Goal: Find specific page/section: Find specific page/section

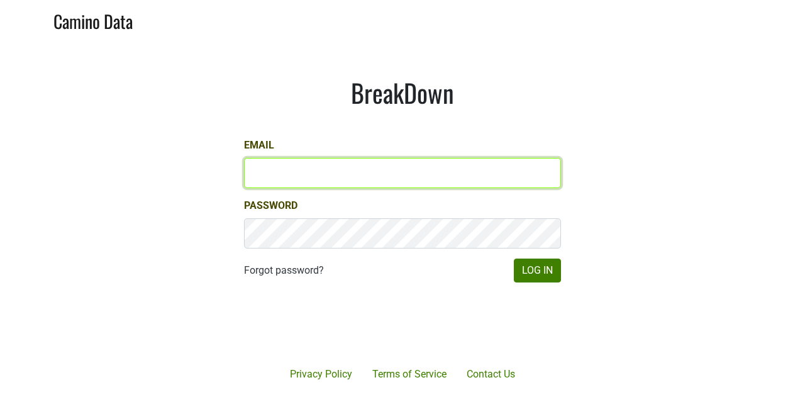
click at [278, 173] on input "Email" at bounding box center [402, 173] width 317 height 30
type input "[PERSON_NAME][EMAIL_ADDRESS][DOMAIN_NAME]"
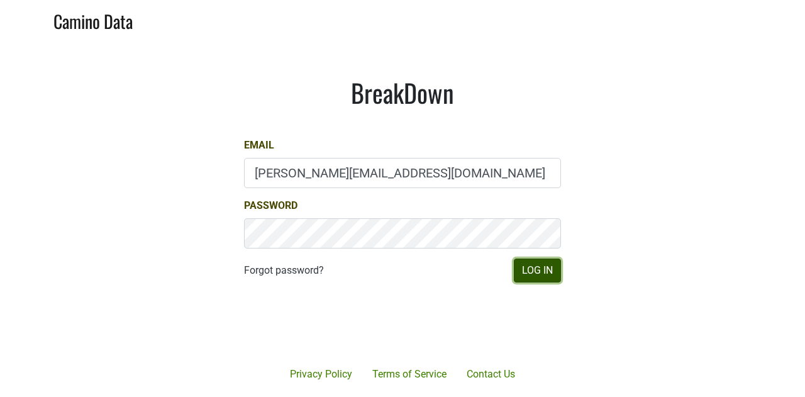
click at [547, 275] on button "Log In" at bounding box center [537, 270] width 47 height 24
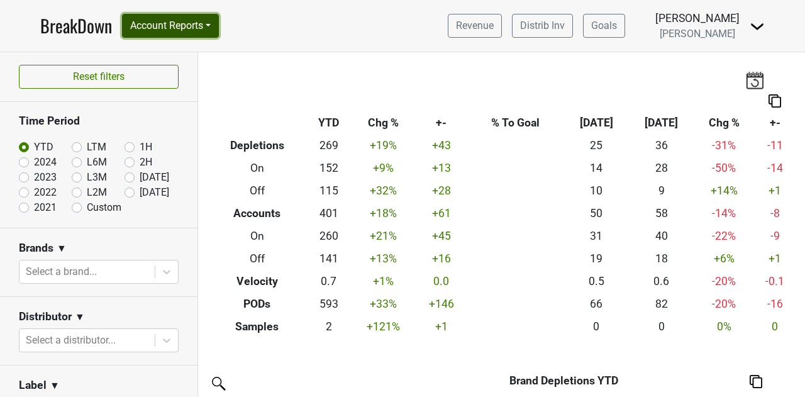
click at [204, 25] on button "Account Reports" at bounding box center [170, 26] width 97 height 24
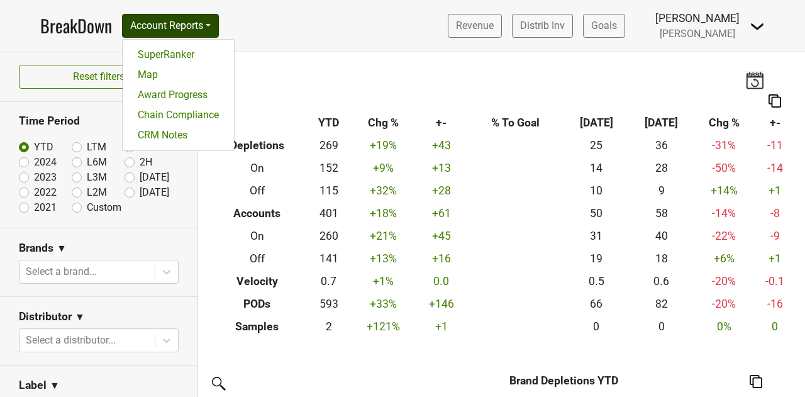
click at [754, 25] on img at bounding box center [756, 26] width 15 height 15
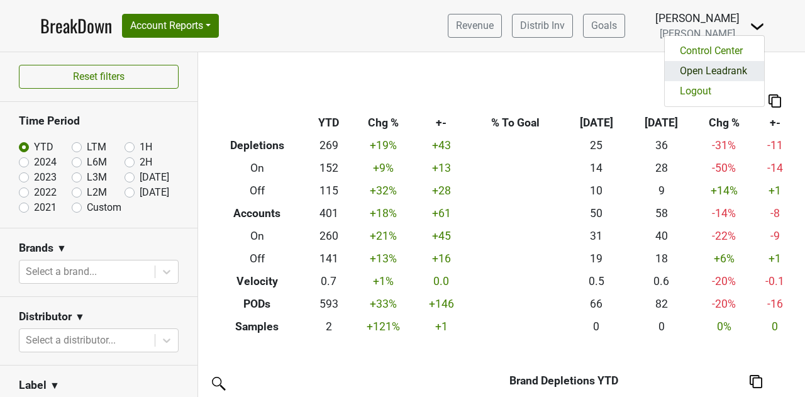
click at [714, 77] on link "Open Leadrank" at bounding box center [713, 71] width 99 height 20
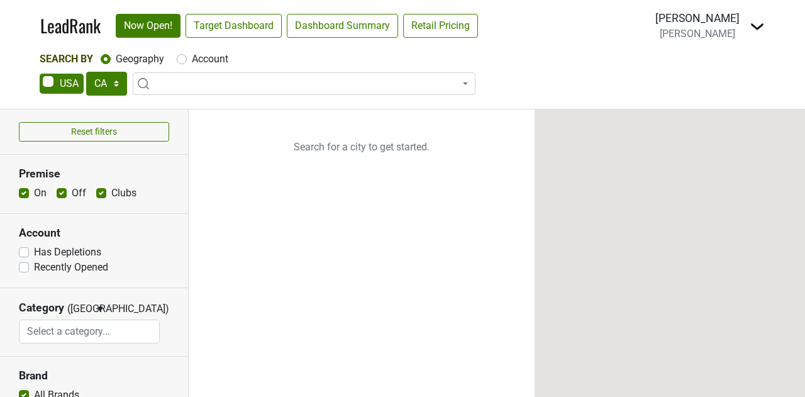
select select "CA"
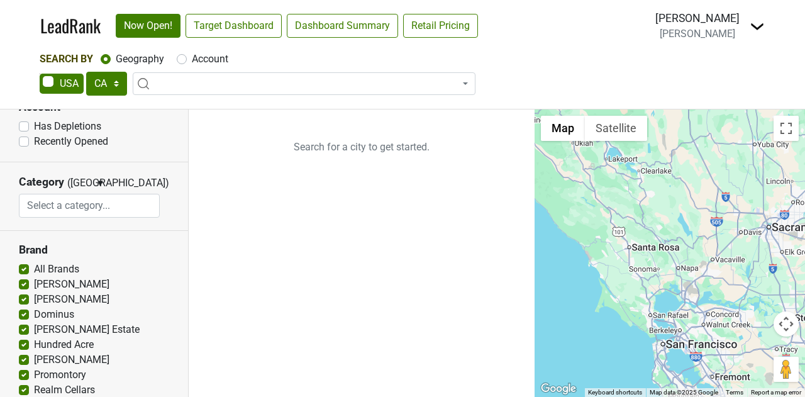
scroll to position [189, 0]
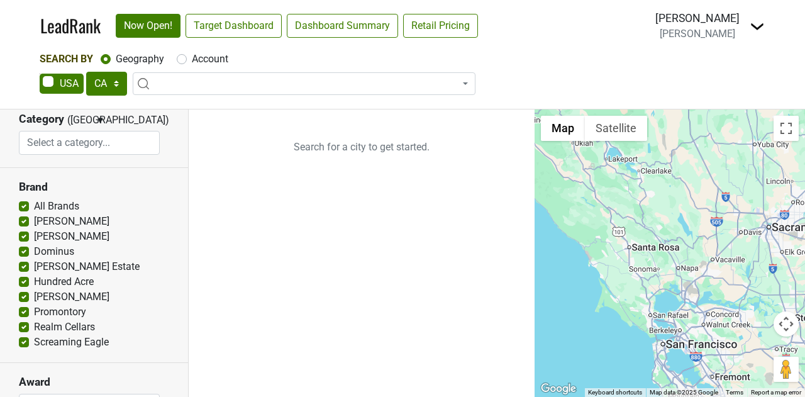
click at [128, 145] on input "search" at bounding box center [89, 143] width 140 height 24
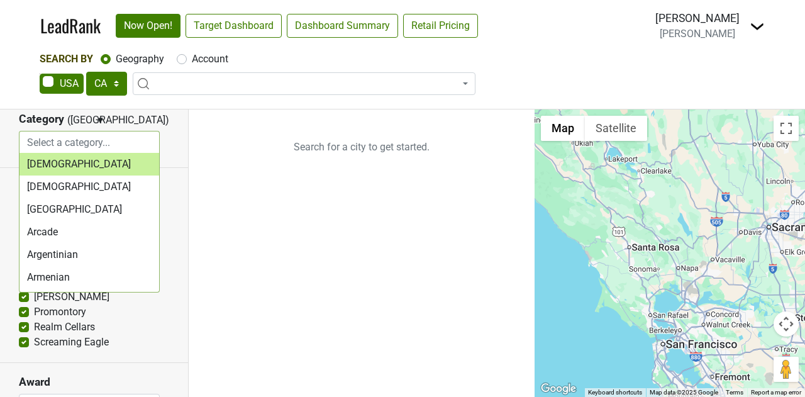
click at [128, 145] on input "search" at bounding box center [89, 143] width 140 height 24
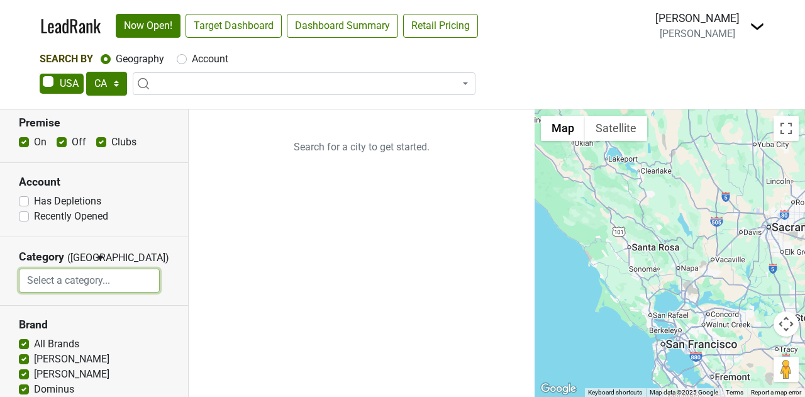
scroll to position [0, 0]
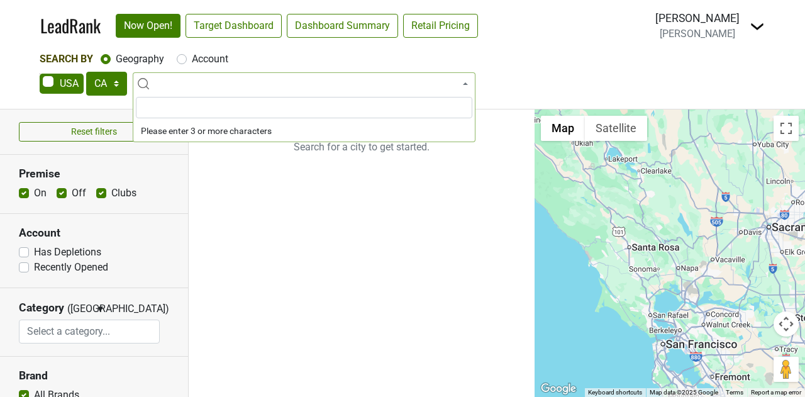
click at [209, 89] on span at bounding box center [304, 83] width 343 height 23
click at [3, 105] on div "Search By Geography Account AK AL AR AZ CA CO CT DC DE FL GA HI IA ID IL IN KS …" at bounding box center [402, 80] width 805 height 57
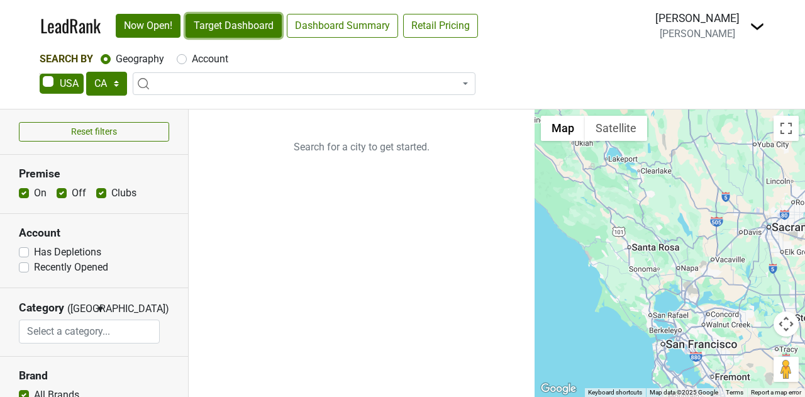
click at [235, 19] on link "Target Dashboard" at bounding box center [233, 26] width 96 height 24
click at [111, 87] on select "AK AL AR AZ CA CO CT DC DE FL GA HI IA ID IL IN KS KY LA MA MD ME MI MN MO MS M…" at bounding box center [106, 84] width 41 height 24
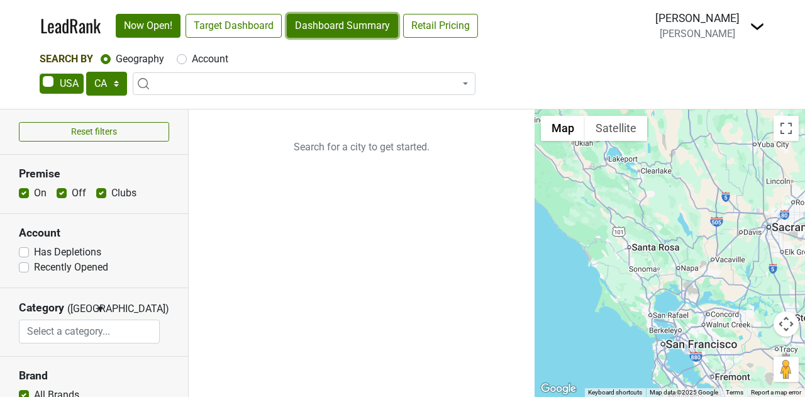
click at [323, 19] on link "Dashboard Summary" at bounding box center [342, 26] width 111 height 24
click at [66, 89] on span at bounding box center [62, 84] width 44 height 20
click at [40, 74] on input "checkbox" at bounding box center [40, 74] width 1 height 1
checkbox input "true"
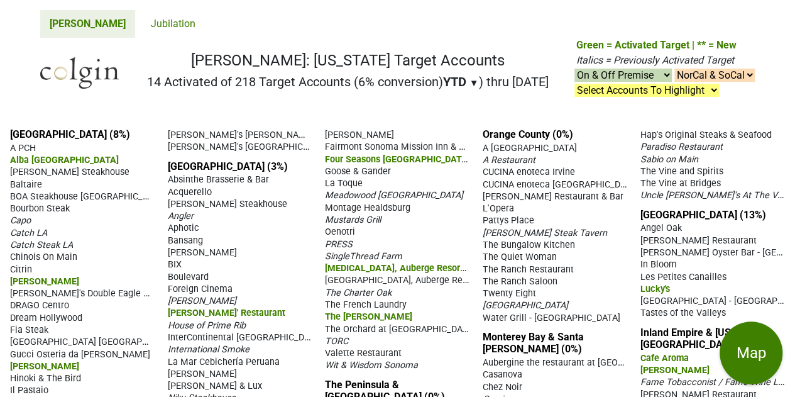
click at [56, 23] on link "[PERSON_NAME]" at bounding box center [87, 24] width 95 height 28
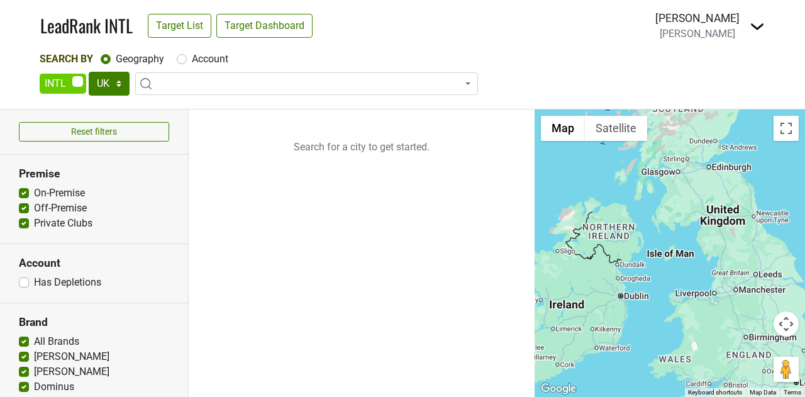
click at [72, 84] on span at bounding box center [63, 84] width 47 height 20
click at [40, 74] on input "checkbox" at bounding box center [40, 74] width 1 height 1
checkbox input "false"
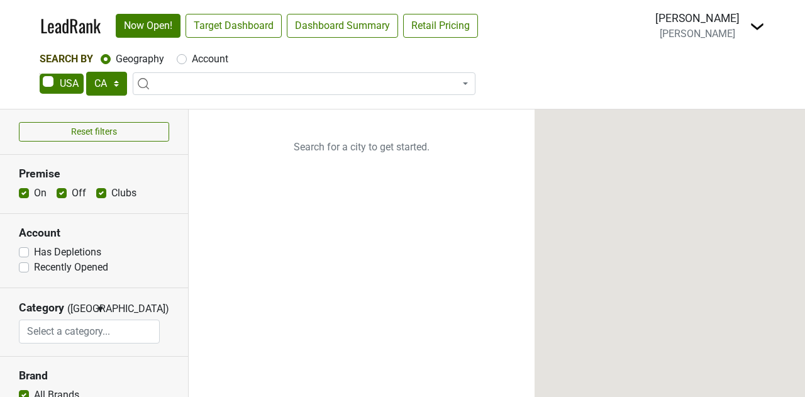
select select "CA"
select select
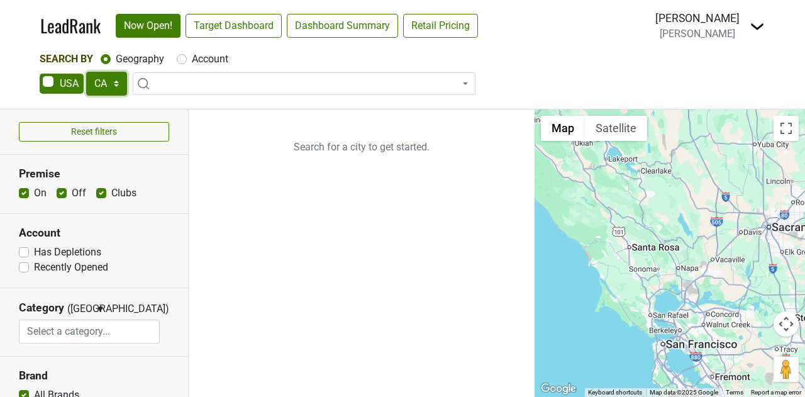
click at [113, 86] on select "AK AL AR AZ CA CO CT DC DE FL GA HI IA ID IL IN KS KY LA MA MD ME MI MN MO MS M…" at bounding box center [106, 84] width 41 height 24
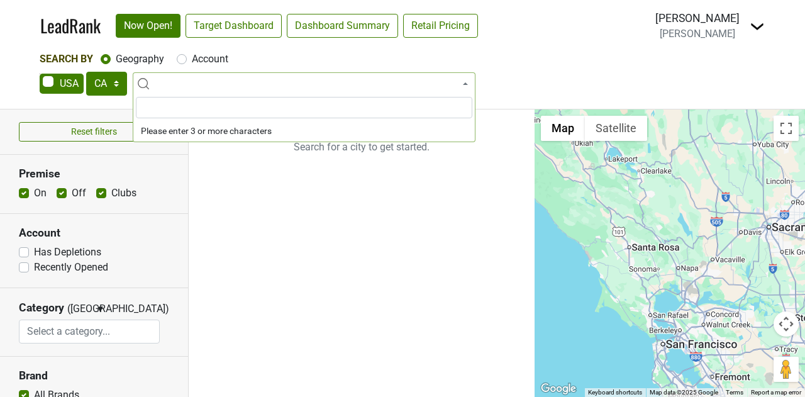
click at [177, 82] on span at bounding box center [304, 83] width 343 height 23
click at [0, 92] on div "Search By Geography Account AK AL AR AZ CA CO CT DC DE FL GA HI IA ID IL IN KS …" at bounding box center [402, 80] width 805 height 57
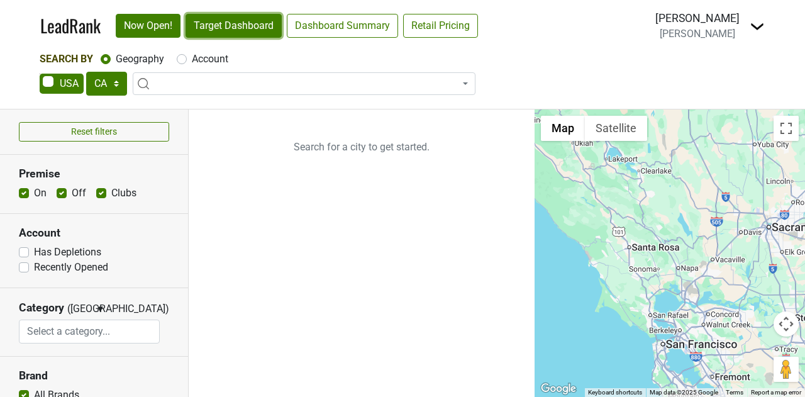
click at [209, 19] on link "Target Dashboard" at bounding box center [233, 26] width 96 height 24
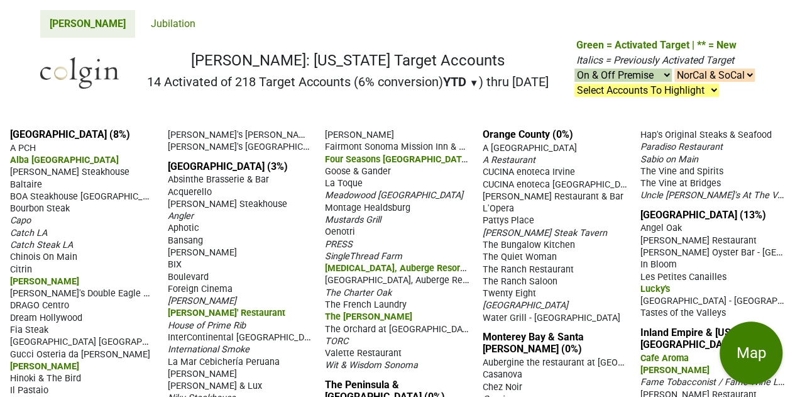
click at [734, 75] on select "NorCal & SoCal NorCal Only SoCal Only" at bounding box center [714, 75] width 80 height 13
select select "NorCal"
click at [674, 69] on select "NorCal & SoCal NorCal Only SoCal Only" at bounding box center [714, 75] width 80 height 13
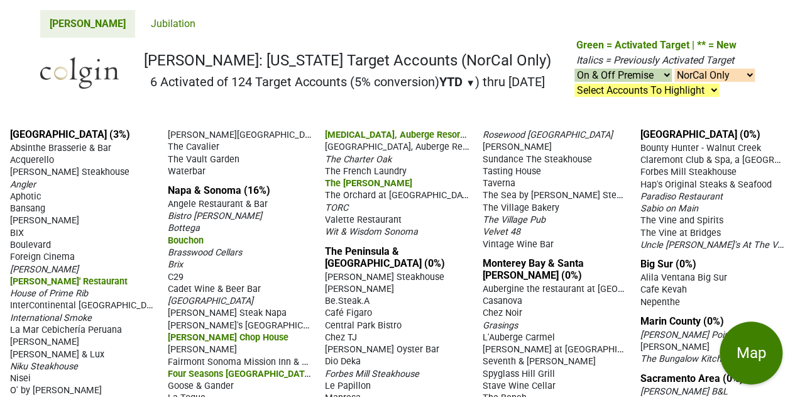
click at [691, 73] on select "NorCal & SoCal NorCal Only SoCal Only" at bounding box center [714, 75] width 80 height 13
select select "SoCal"
click at [674, 69] on select "NorCal & SoCal NorCal Only SoCal Only" at bounding box center [714, 75] width 80 height 13
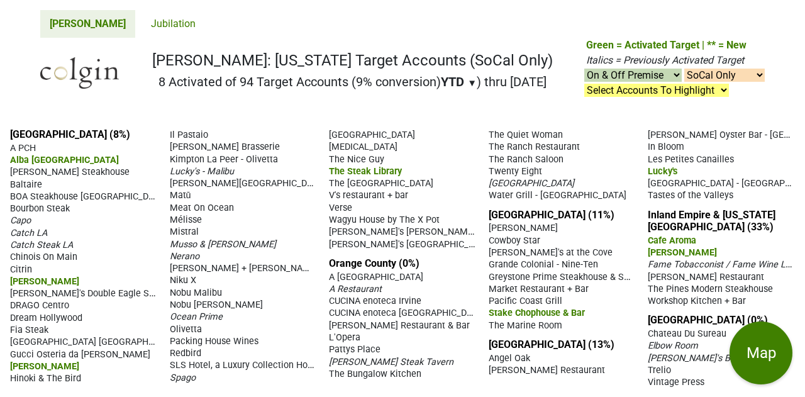
select select "SoCal"
click at [647, 92] on select "Select Accounts To Highlight **Activated After [DATE]** Prev. Active, YTD Non-B…" at bounding box center [656, 90] width 145 height 13
click at [646, 74] on select "On & Off Premise On Premise Off Premise Country Clubs Only" at bounding box center [632, 75] width 97 height 13
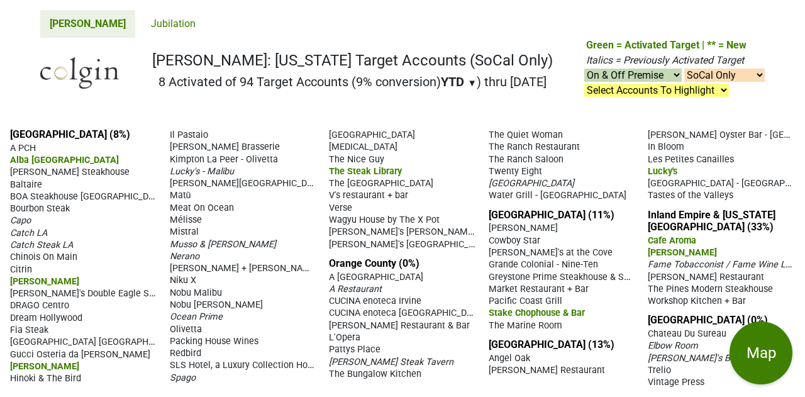
click at [467, 84] on span "▼" at bounding box center [471, 82] width 9 height 11
click at [496, 76] on h2 "8 Activated of 94 Target Accounts (9% conversion) YTD ▼ YTD LTM ) thru 10/7/25" at bounding box center [352, 81] width 400 height 15
click at [217, 78] on h2 "8 Activated of 94 Target Accounts (9% conversion) YTD ▼ YTD LTM ) thru 10/7/25" at bounding box center [352, 81] width 400 height 15
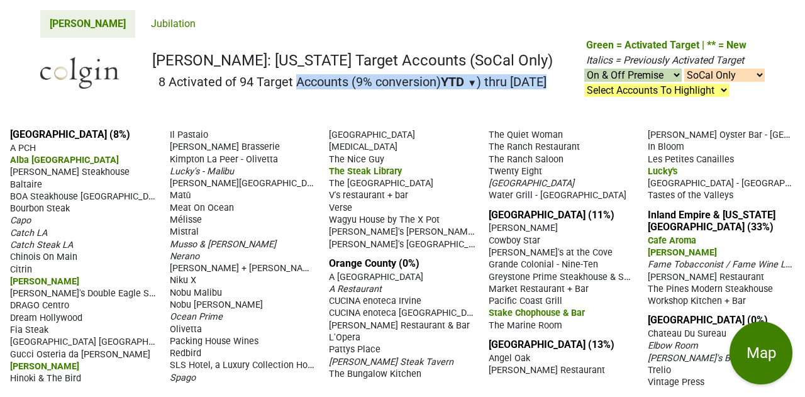
click at [217, 78] on h2 "8 Activated of 94 Target Accounts (9% conversion) YTD ▼ YTD LTM ) thru 10/7/25" at bounding box center [352, 81] width 400 height 15
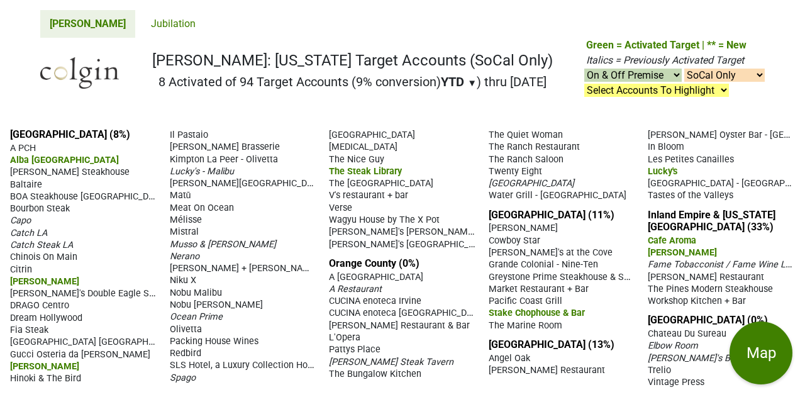
click at [231, 60] on h1 "Colgin: California Target Accounts (SoCal Only)" at bounding box center [352, 61] width 400 height 18
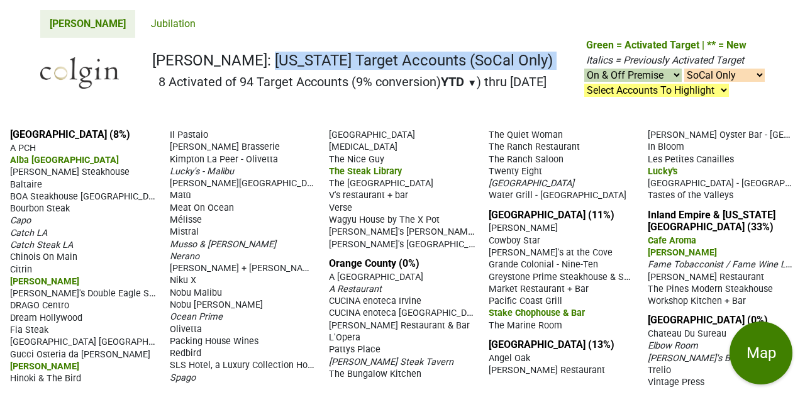
click at [231, 60] on h1 "Colgin: California Target Accounts (SoCal Only)" at bounding box center [352, 61] width 400 height 18
click at [141, 24] on link "Jubilation" at bounding box center [172, 24] width 63 height 28
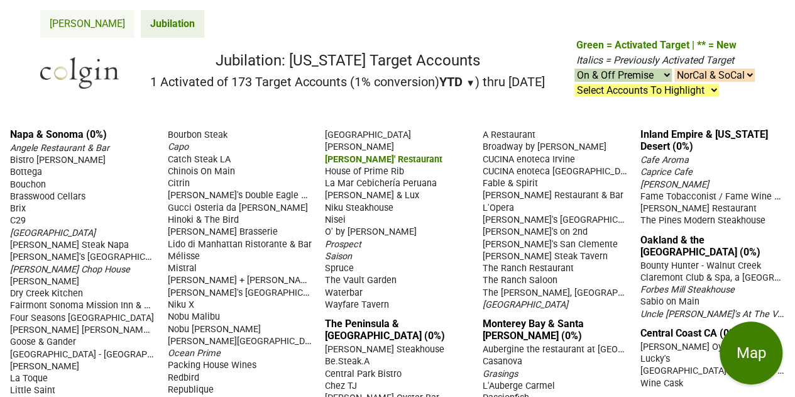
click at [60, 25] on link "[PERSON_NAME]" at bounding box center [87, 24] width 94 height 28
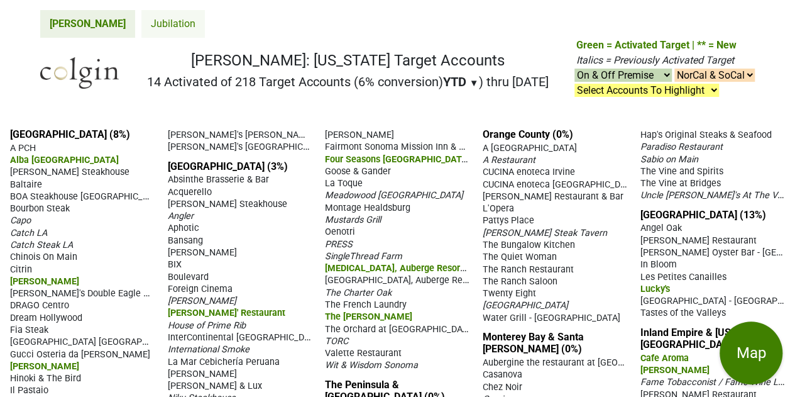
click at [141, 23] on link "Jubilation" at bounding box center [172, 24] width 63 height 28
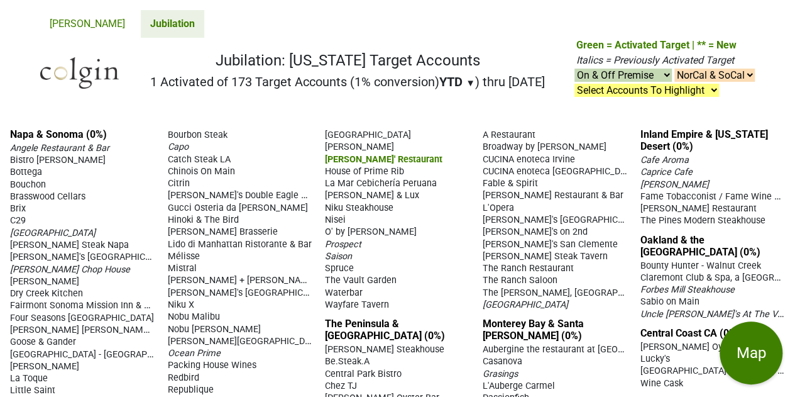
click at [727, 78] on select "NorCal & SoCal NorCal Only SoCal Only" at bounding box center [714, 75] width 80 height 13
click at [657, 74] on select "On & Off Premise On Premise Off Premise Country Clubs Only" at bounding box center [623, 75] width 97 height 13
click at [679, 74] on select "NorCal & SoCal NorCal Only SoCal Only" at bounding box center [714, 75] width 80 height 13
select select "SoCal"
click at [674, 69] on select "NorCal & SoCal NorCal Only SoCal Only" at bounding box center [714, 75] width 80 height 13
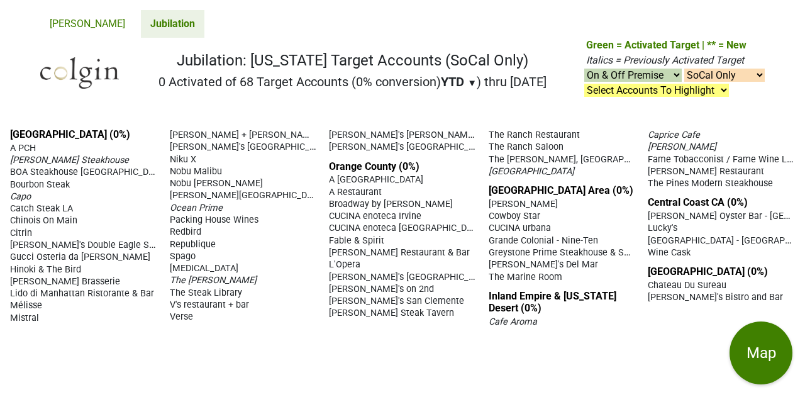
select select "SoCal"
click at [66, 25] on link "[PERSON_NAME]" at bounding box center [87, 24] width 94 height 28
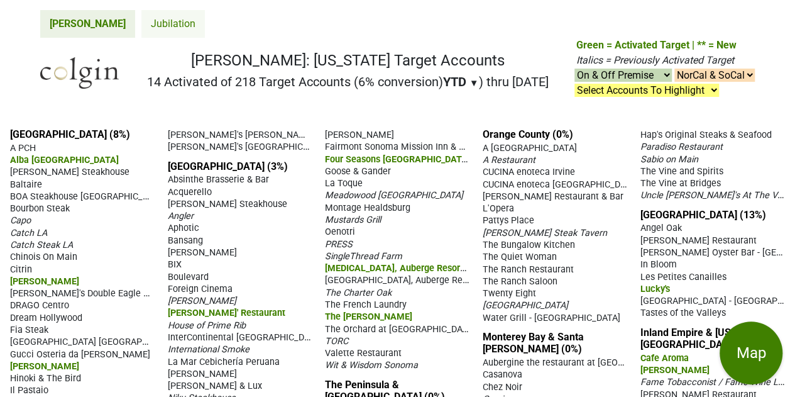
click at [141, 27] on link "Jubilation" at bounding box center [172, 24] width 63 height 28
